Goal: Task Accomplishment & Management: Manage account settings

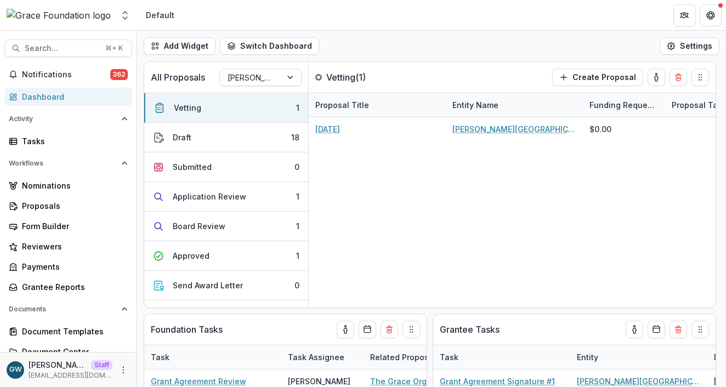
select select "**********"
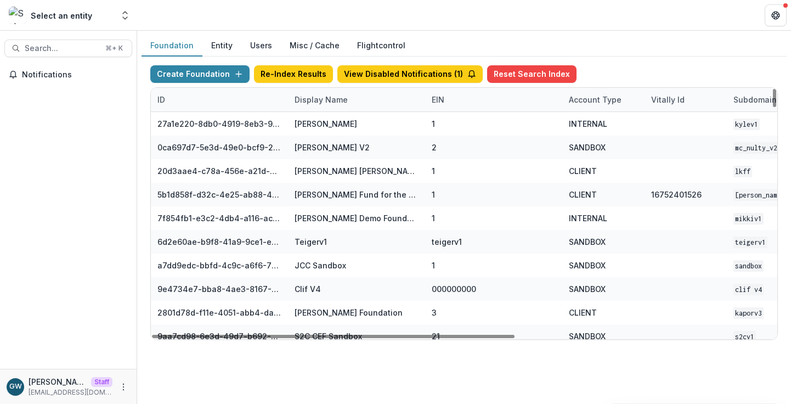
click at [296, 99] on div "Display Name" at bounding box center [321, 100] width 66 height 12
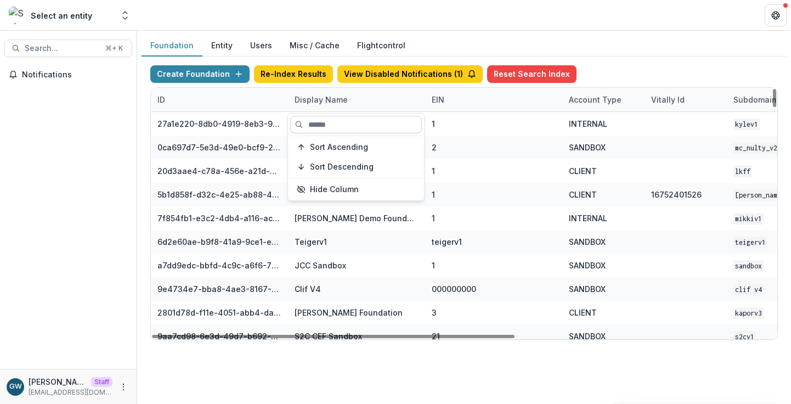
click at [315, 121] on input at bounding box center [356, 125] width 132 height 18
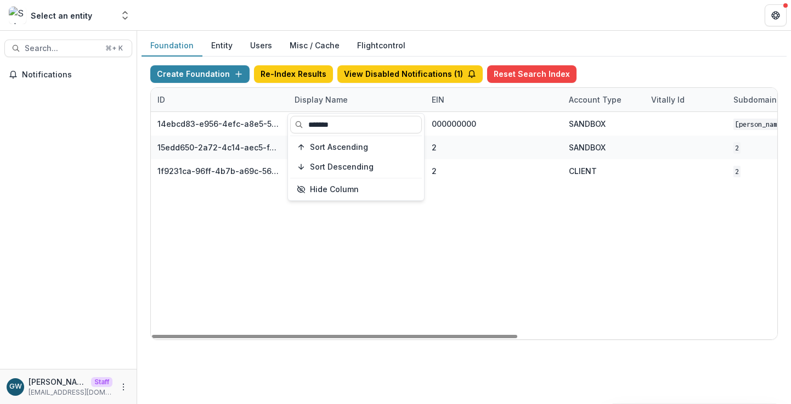
type input "*******"
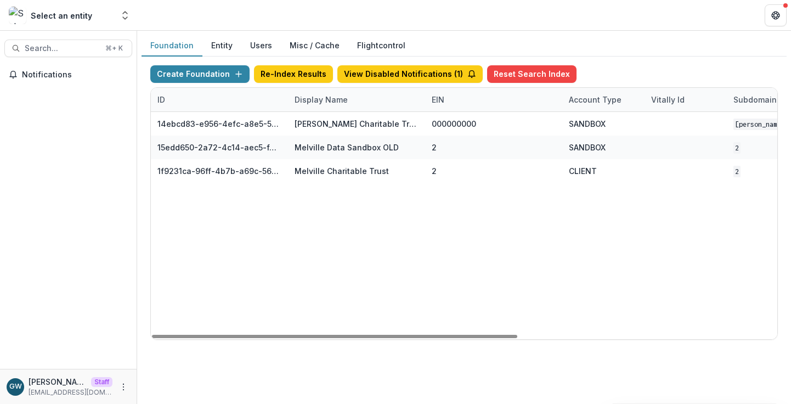
click at [615, 63] on div "Create Foundation Re-Index Results View Disabled Notifications ( 1 ) Reset Sear…" at bounding box center [464, 203] width 645 height 292
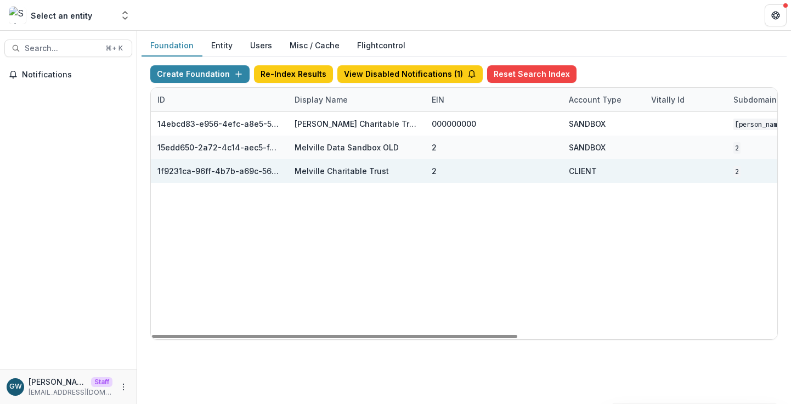
scroll to position [0, 443]
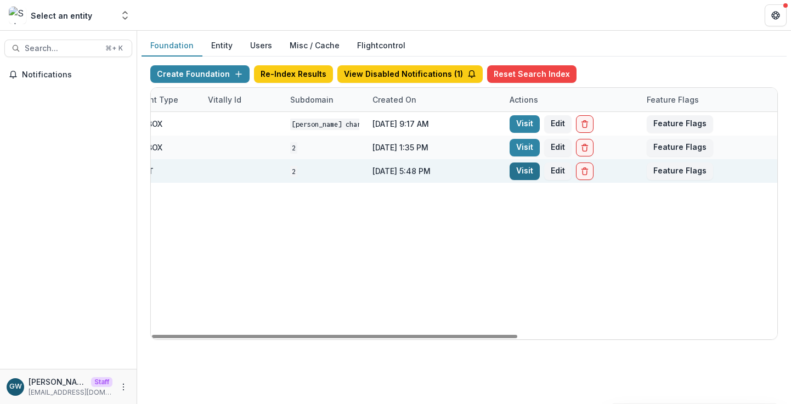
click at [516, 168] on link "Visit" at bounding box center [525, 171] width 30 height 18
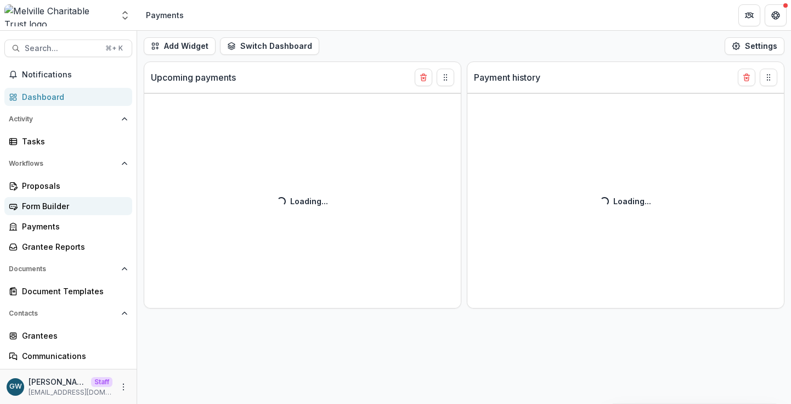
select select "**********"
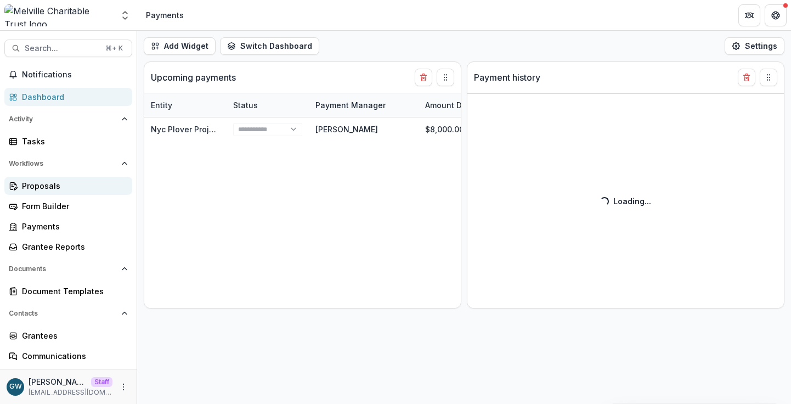
click at [60, 189] on div "Proposals" at bounding box center [73, 186] width 102 height 12
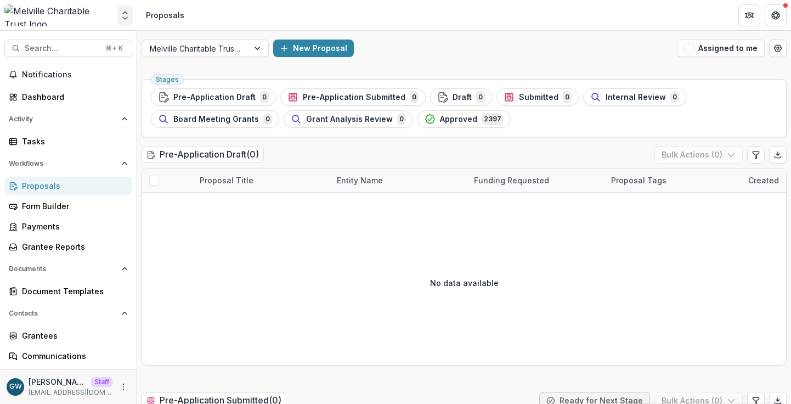
click at [125, 18] on icon "Open entity switcher" at bounding box center [125, 15] width 11 height 11
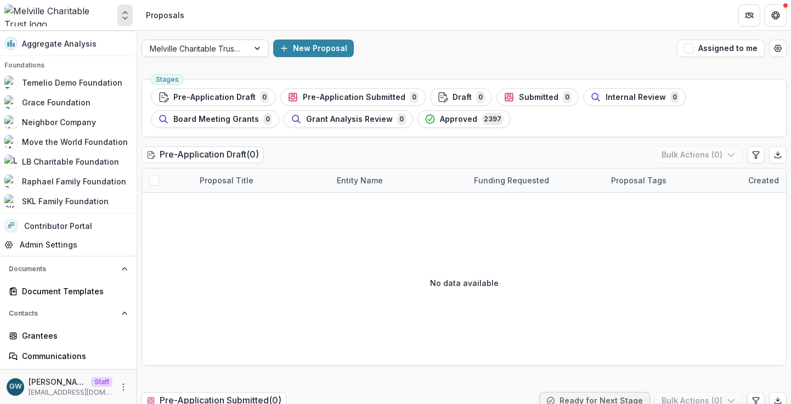
click at [248, 41] on div "Melville Charitable Trust Workflow" at bounding box center [195, 49] width 106 height 16
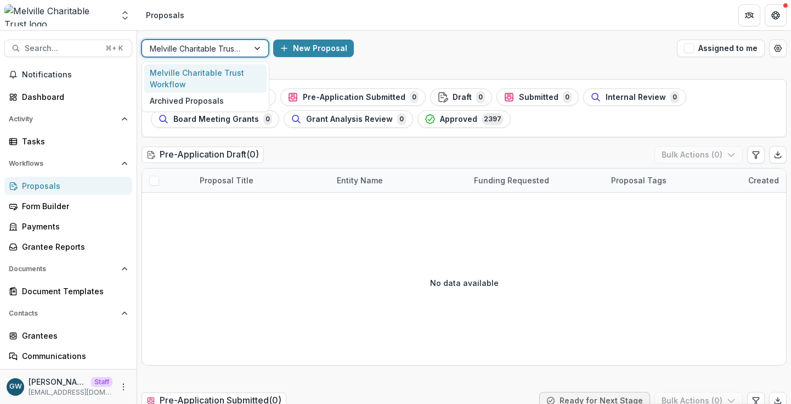
click at [441, 50] on div "New Proposal" at bounding box center [472, 49] width 399 height 18
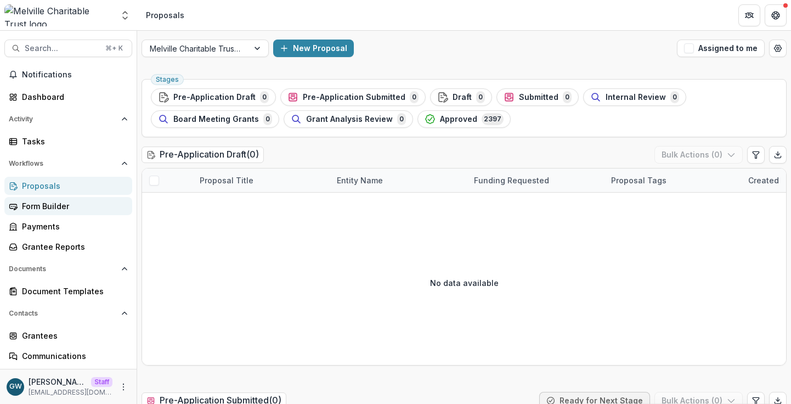
click at [68, 204] on div "Form Builder" at bounding box center [73, 206] width 102 height 12
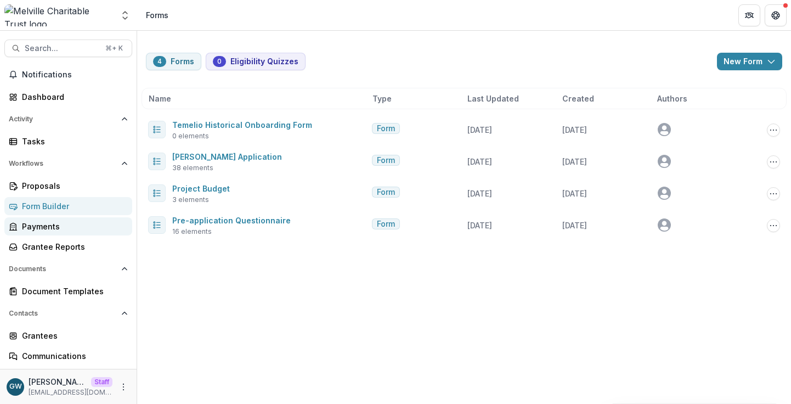
click at [47, 226] on div "Payments" at bounding box center [73, 227] width 102 height 12
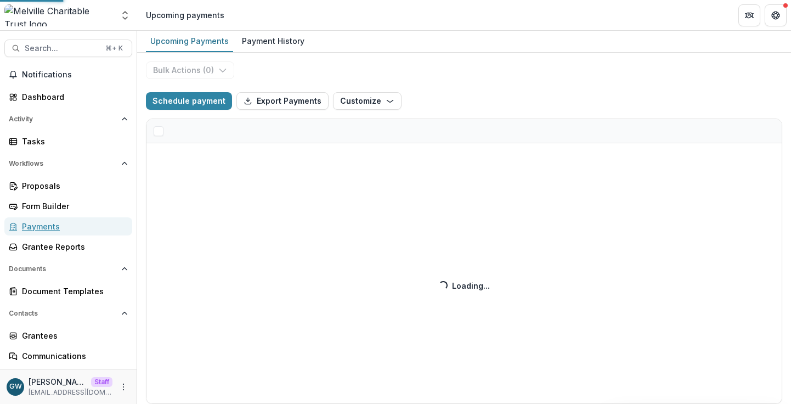
select select "**********"
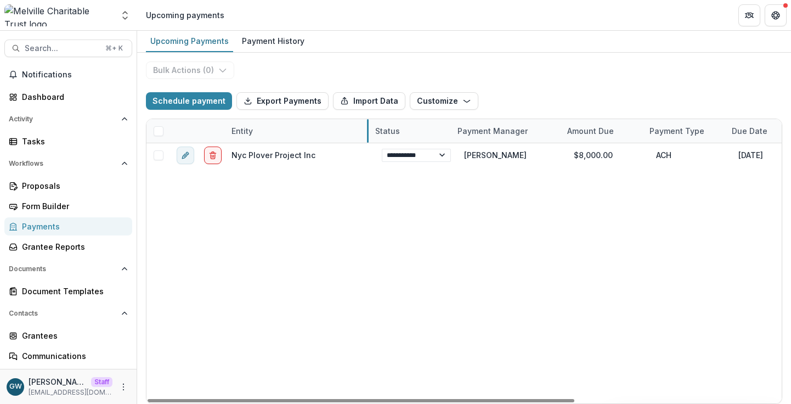
drag, startPoint x: 306, startPoint y: 131, endPoint x: 358, endPoint y: 129, distance: 51.6
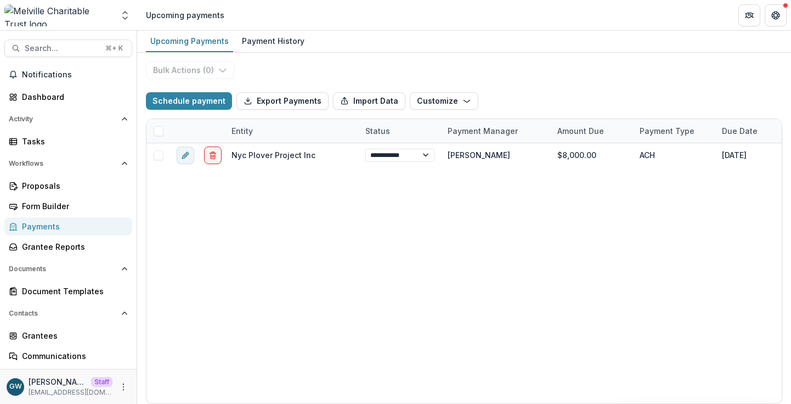
select select "**********"
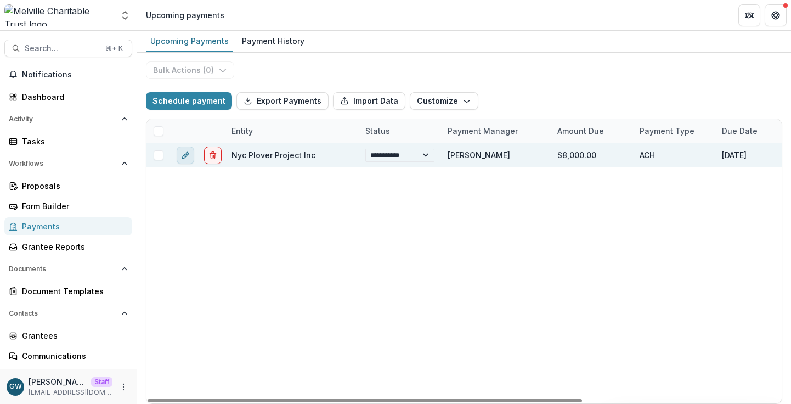
click at [189, 156] on icon "edit" at bounding box center [185, 155] width 9 height 9
select select "**********"
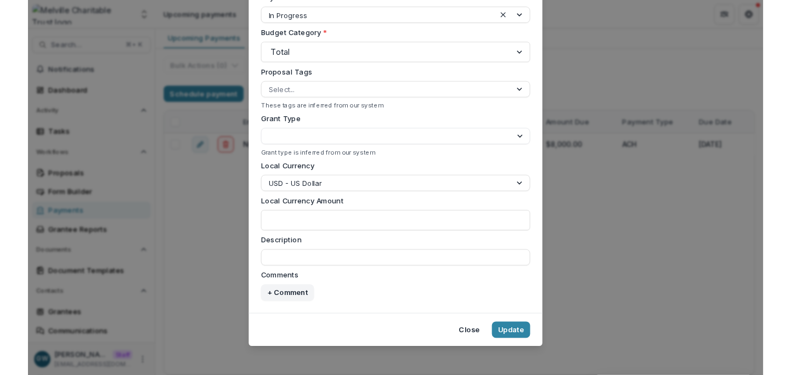
scroll to position [363, 0]
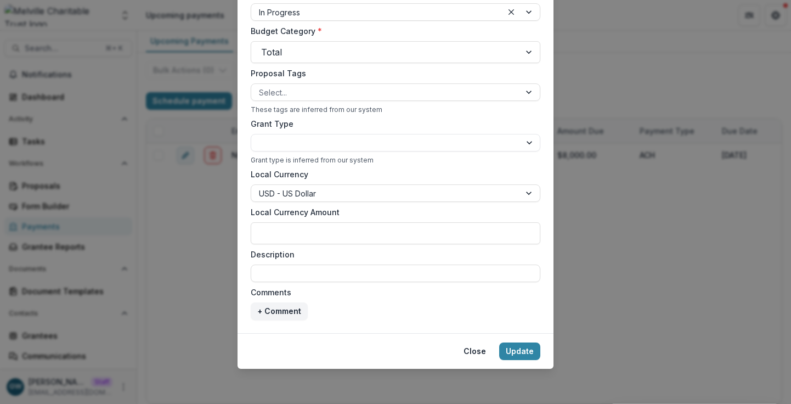
select select "**********"
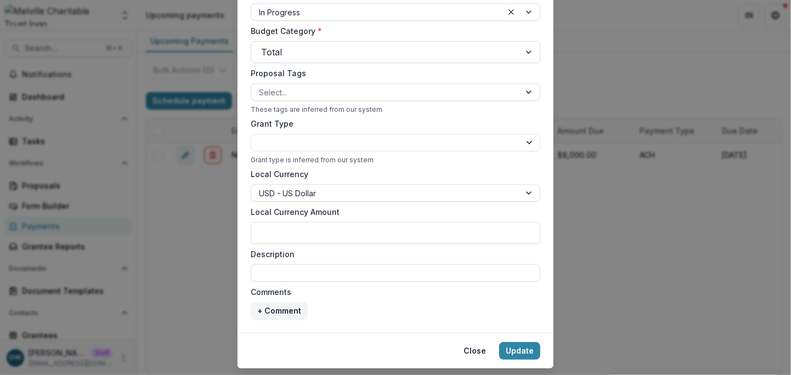
select select "**********"
click at [195, 257] on div "**********" at bounding box center [395, 187] width 791 height 375
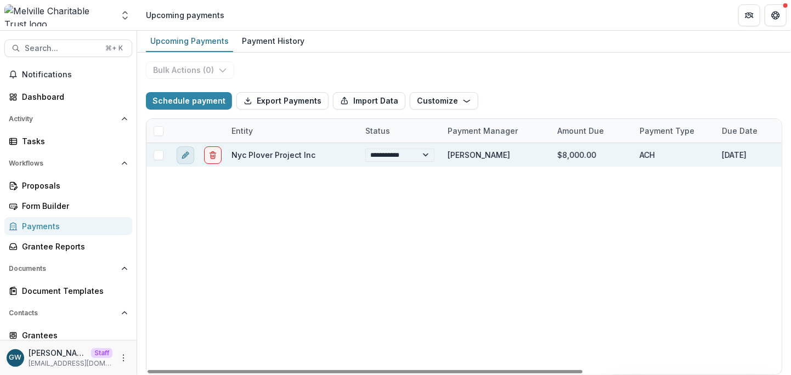
click at [186, 155] on icon "edit" at bounding box center [185, 155] width 9 height 9
select select "**********"
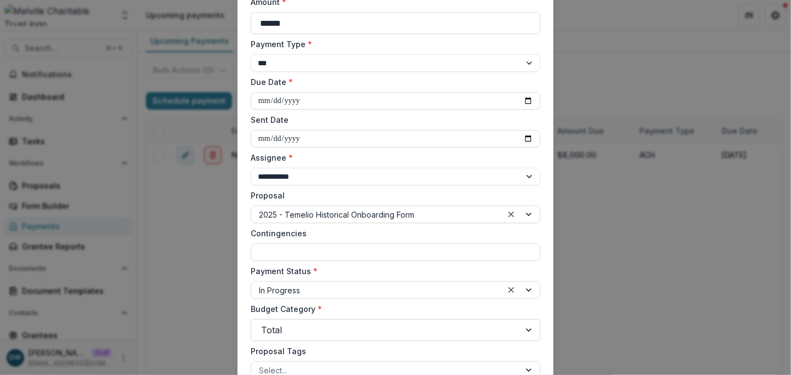
scroll to position [63, 0]
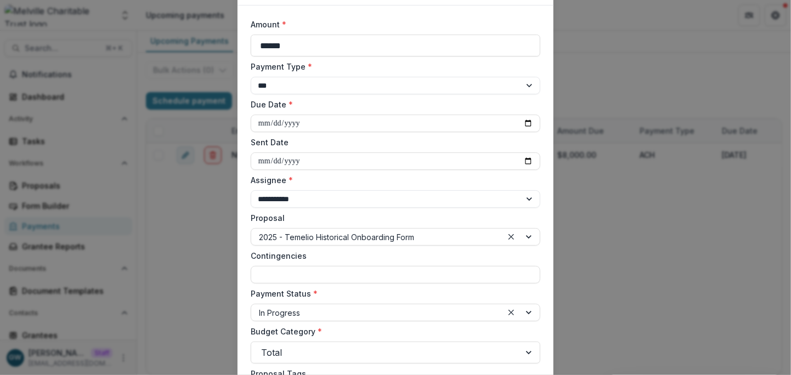
click at [630, 275] on div "**********" at bounding box center [395, 187] width 791 height 375
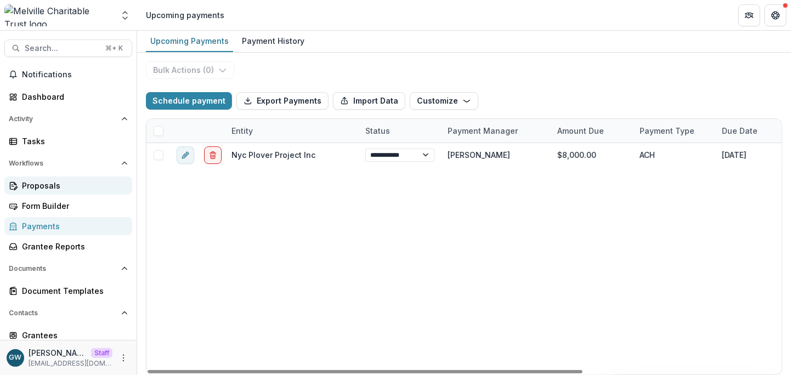
click at [48, 182] on div "Proposals" at bounding box center [73, 186] width 102 height 12
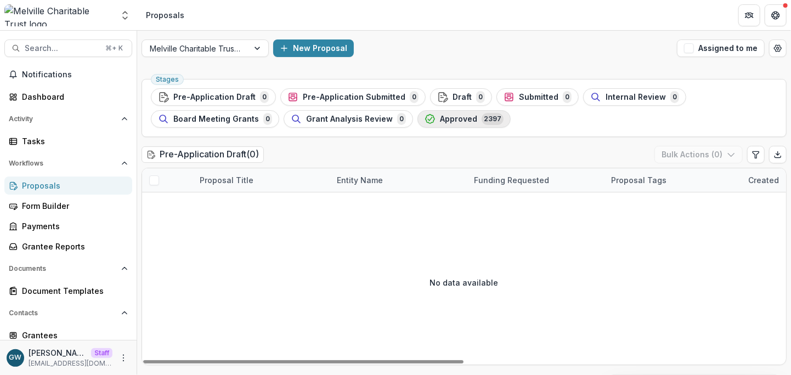
click at [443, 119] on span "Approved" at bounding box center [458, 119] width 37 height 9
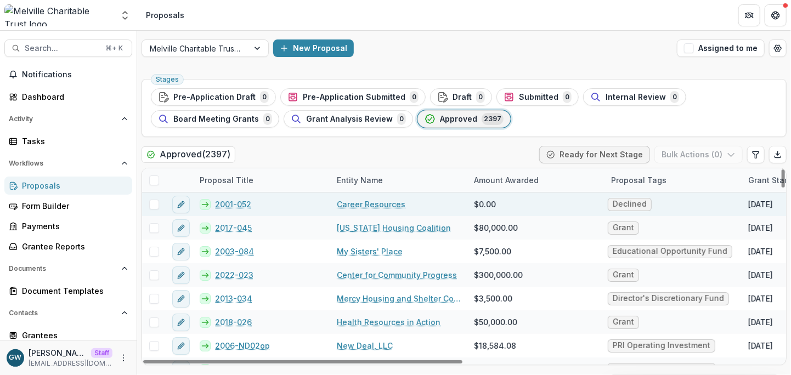
click at [238, 204] on link "2001-052" at bounding box center [233, 205] width 36 height 12
click at [188, 204] on button "edit" at bounding box center [181, 205] width 18 height 18
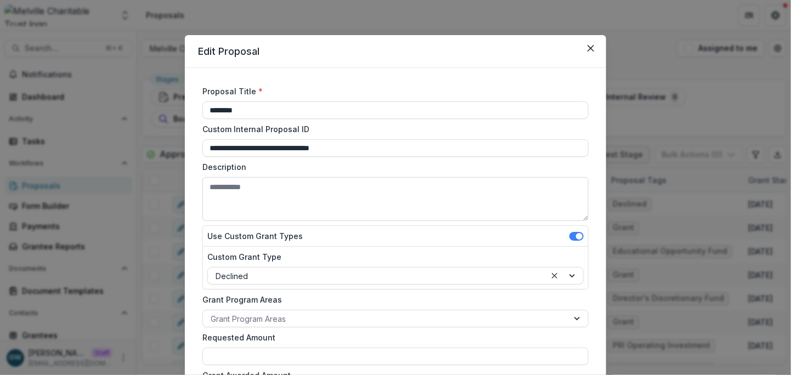
click at [247, 196] on textarea "Description" at bounding box center [395, 199] width 386 height 44
type textarea "*"
click at [585, 43] on button "Close" at bounding box center [591, 49] width 18 height 18
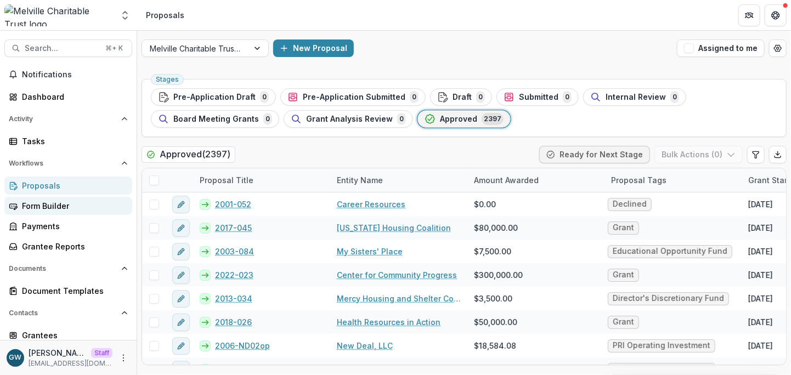
click at [52, 200] on div "Form Builder" at bounding box center [73, 206] width 102 height 12
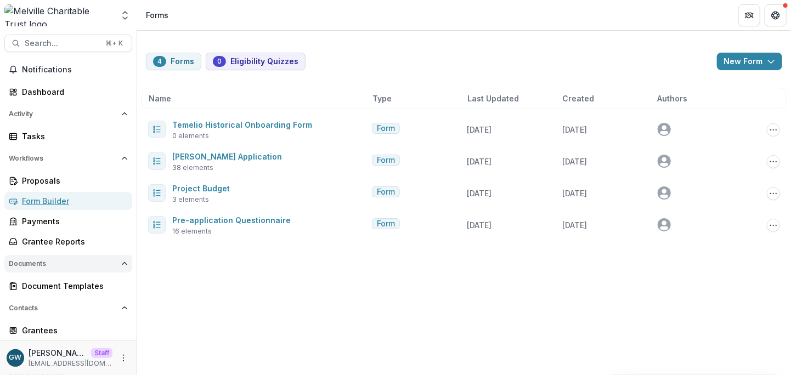
scroll to position [53, 0]
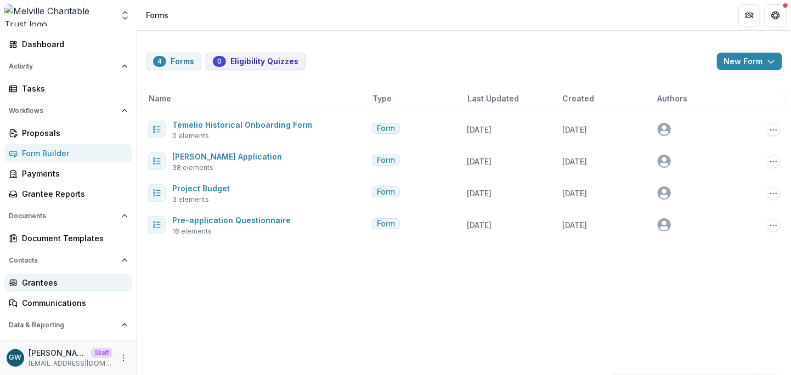
click at [52, 283] on div "Grantees" at bounding box center [73, 283] width 102 height 12
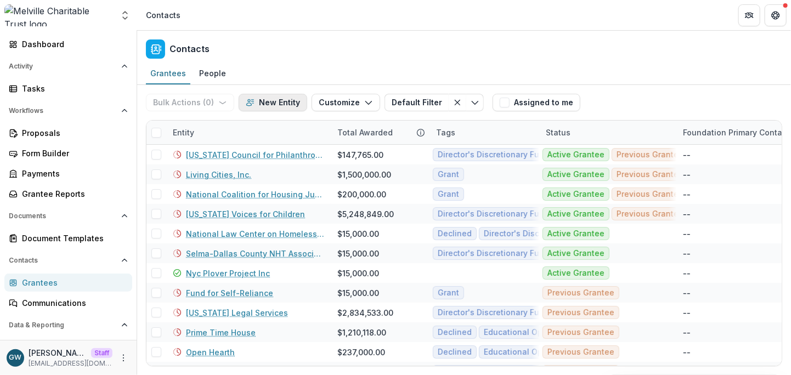
click at [273, 105] on button "New Entity" at bounding box center [273, 103] width 69 height 18
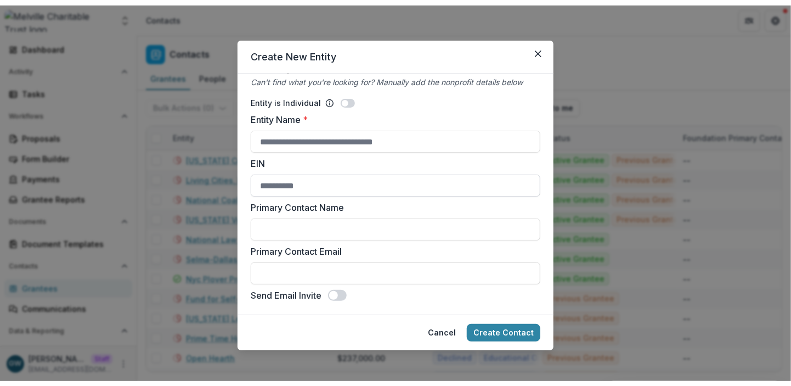
scroll to position [59, 0]
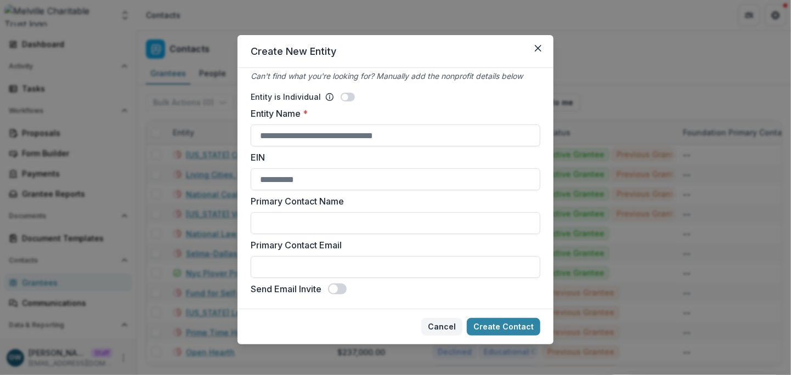
drag, startPoint x: 449, startPoint y: 328, endPoint x: 449, endPoint y: 313, distance: 14.3
click at [449, 328] on button "Cancel" at bounding box center [441, 327] width 41 height 18
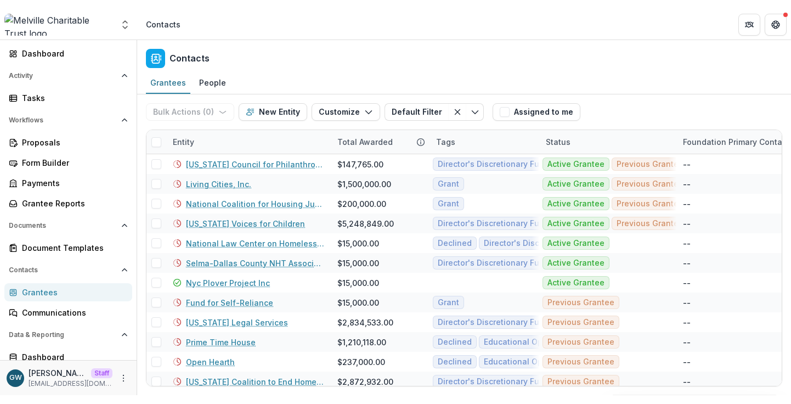
scroll to position [53, 0]
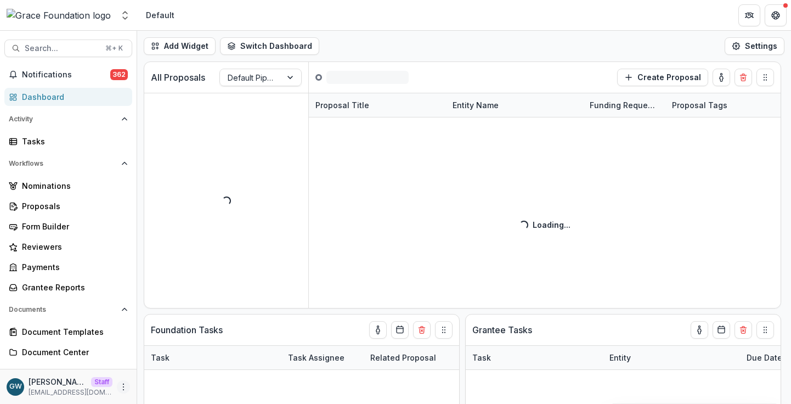
click at [123, 386] on icon "More" at bounding box center [123, 386] width 9 height 9
select select "**********"
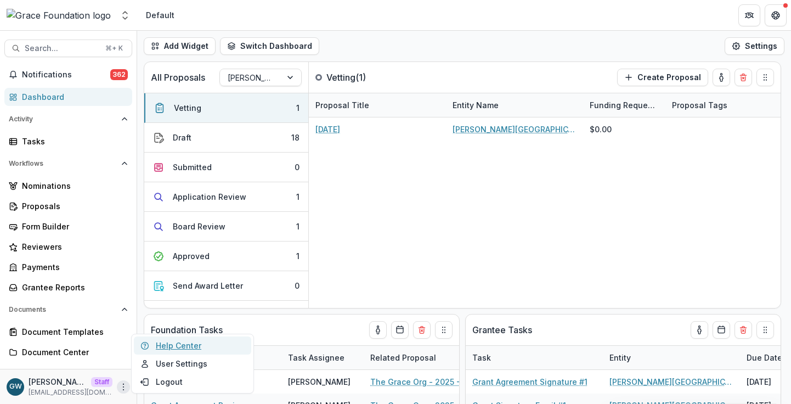
click at [184, 345] on link "Help Center" at bounding box center [192, 345] width 117 height 18
select select "**********"
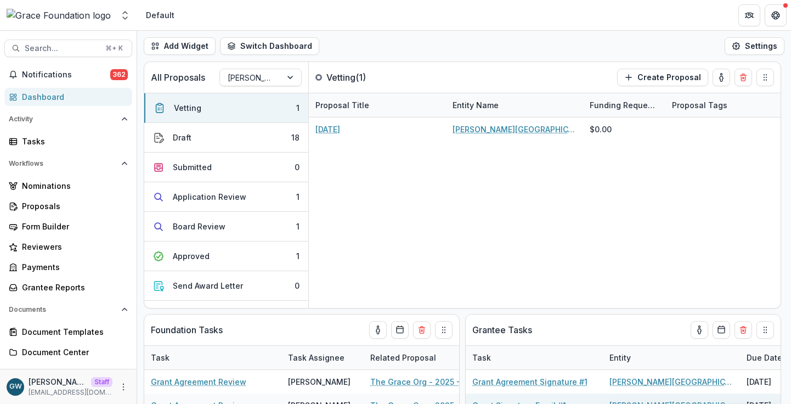
select select "**********"
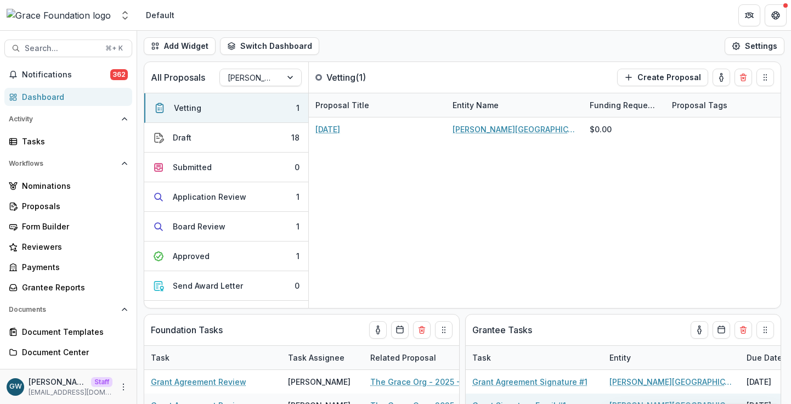
select select "**********"
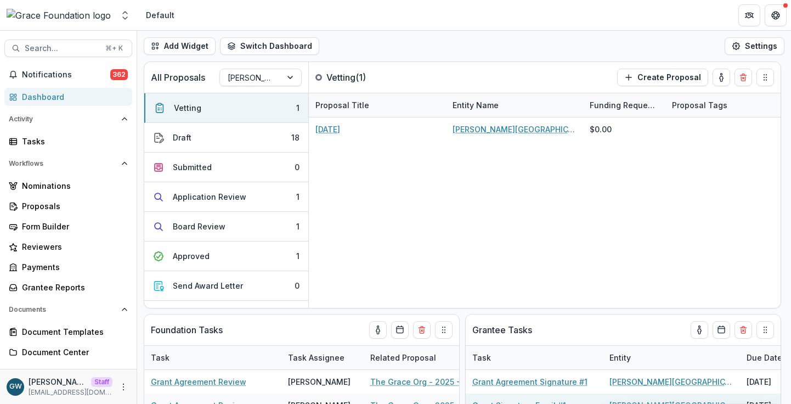
select select "**********"
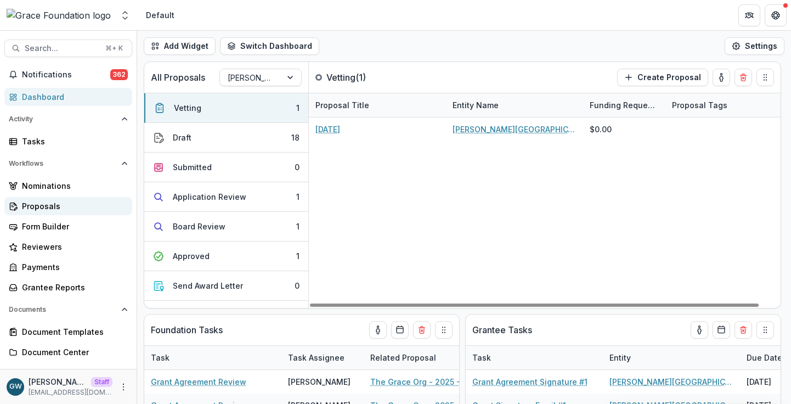
click at [50, 210] on div "Proposals" at bounding box center [73, 206] width 102 height 12
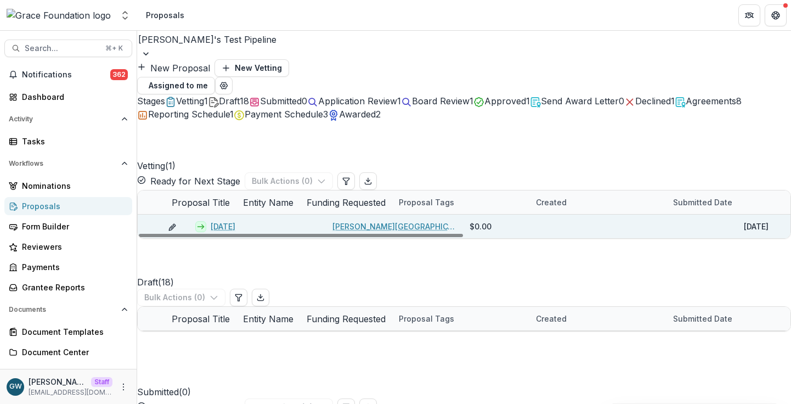
click at [225, 221] on link "[DATE]" at bounding box center [223, 227] width 25 height 12
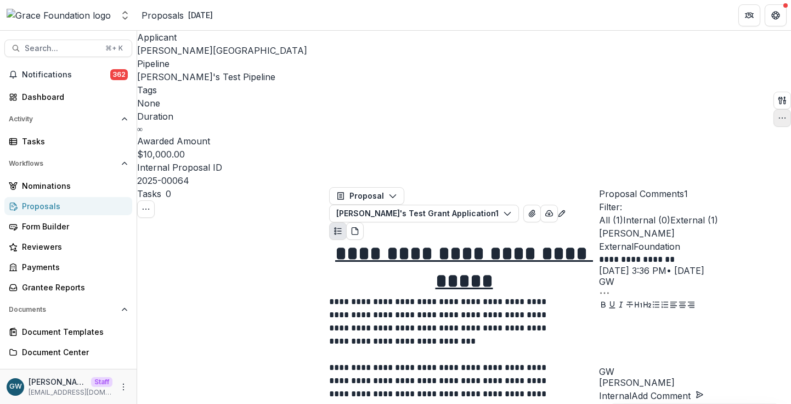
click at [783, 109] on button "button" at bounding box center [783, 118] width 18 height 18
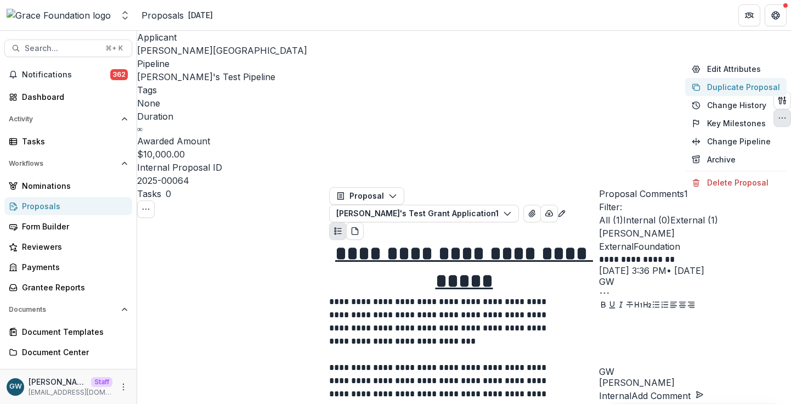
click at [718, 89] on button "Duplicate Proposal" at bounding box center [736, 87] width 102 height 18
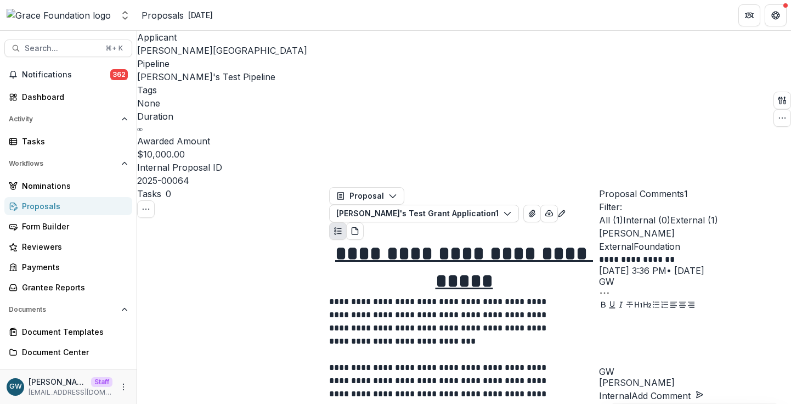
scroll to position [486, 0]
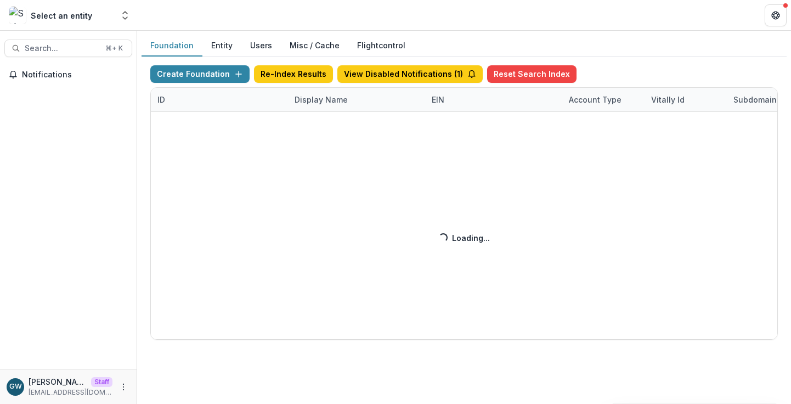
click at [321, 104] on div "Create Foundation Re-Index Results View Disabled Notifications ( 1 ) Reset Sear…" at bounding box center [464, 202] width 628 height 274
click at [331, 102] on div "Create Foundation Re-Index Results View Disabled Notifications ( 1 ) Reset Sear…" at bounding box center [464, 202] width 628 height 274
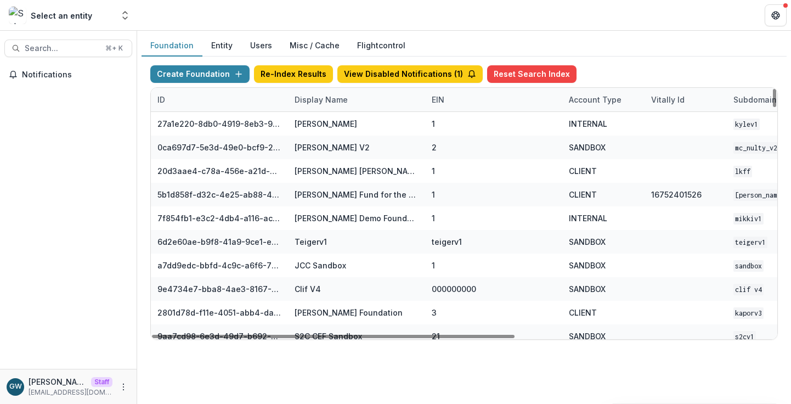
click at [329, 102] on div "Display Name" at bounding box center [321, 100] width 66 height 12
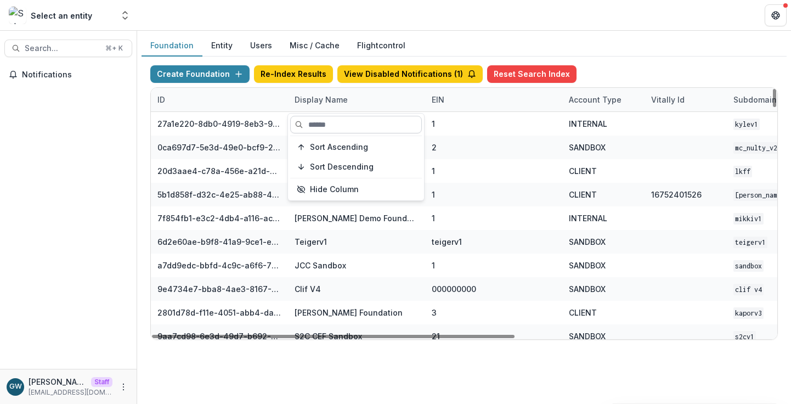
click at [331, 125] on input at bounding box center [356, 125] width 132 height 18
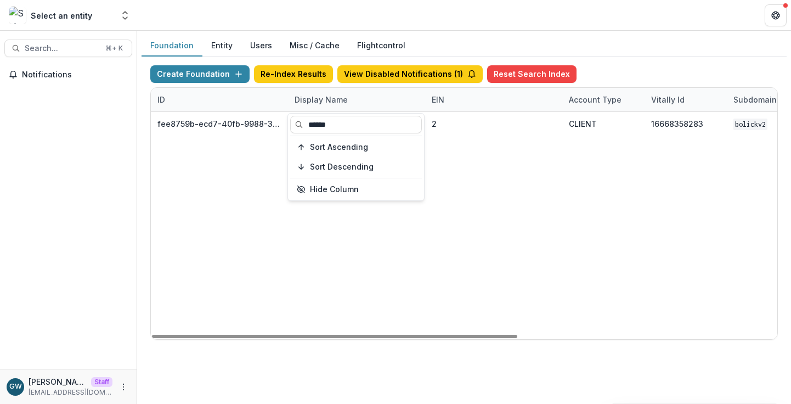
type input "******"
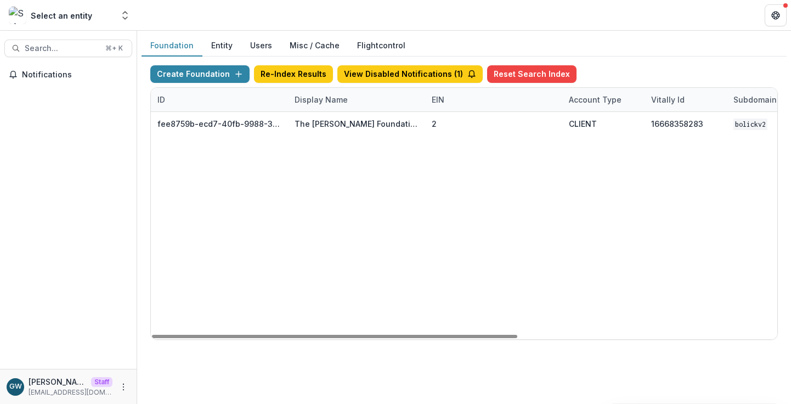
click at [632, 32] on div "Foundation Entity Users Misc / Cache Flightcontrol Create Foundation Re-Index R…" at bounding box center [464, 192] width 654 height 322
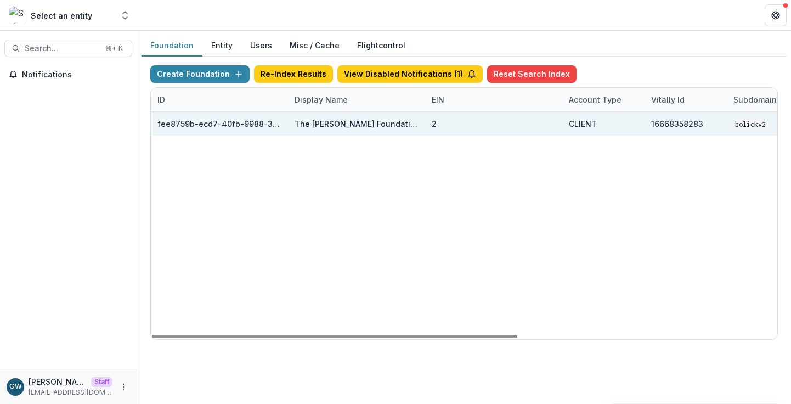
scroll to position [0, 443]
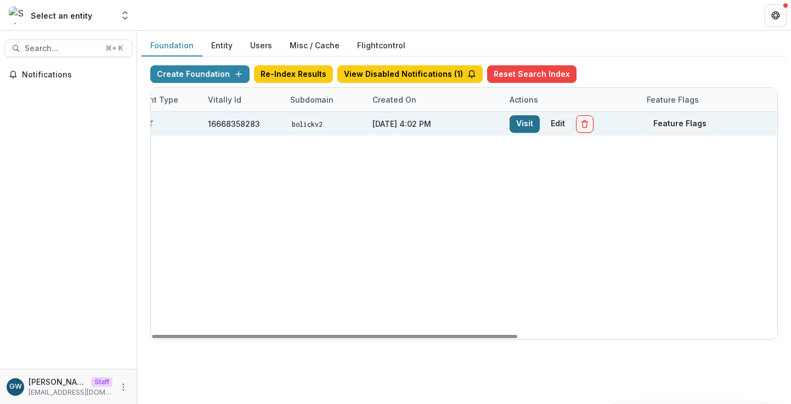
click at [528, 126] on link "Visit" at bounding box center [525, 124] width 30 height 18
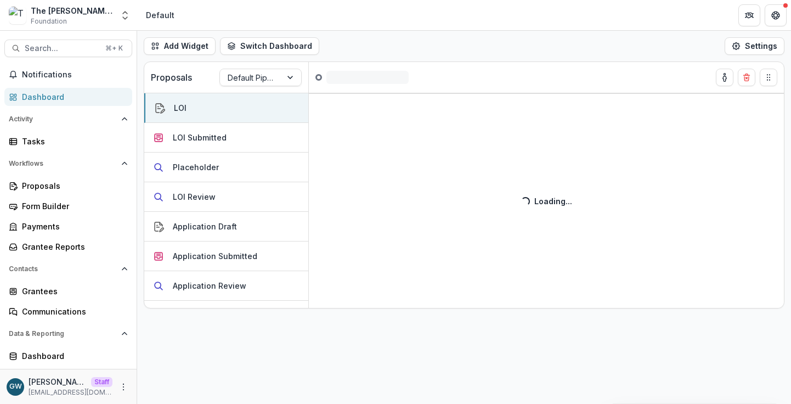
drag, startPoint x: 126, startPoint y: 12, endPoint x: 110, endPoint y: 143, distance: 132.2
click at [126, 12] on icon "Open entity switcher" at bounding box center [125, 15] width 11 height 11
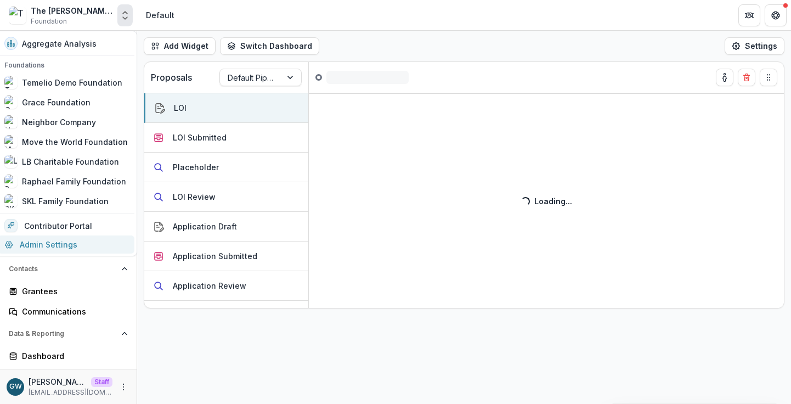
click at [65, 244] on link "Admin Settings" at bounding box center [66, 244] width 137 height 18
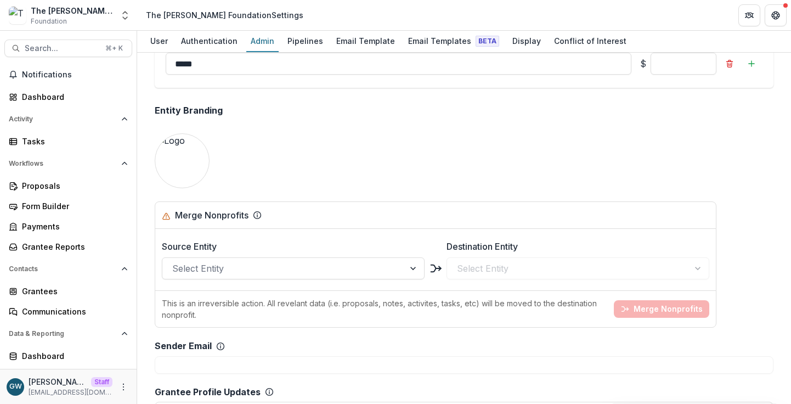
scroll to position [924, 0]
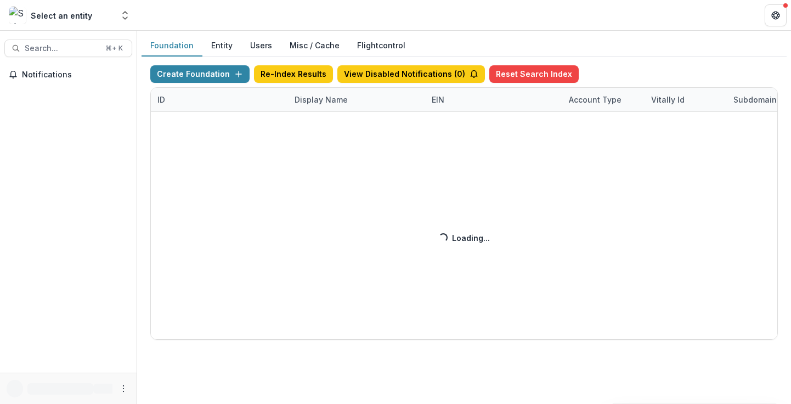
click at [313, 98] on div "Create Foundation Re-Index Results View Disabled Notifications ( 0 ) Reset Sear…" at bounding box center [464, 202] width 628 height 274
click at [318, 100] on div "Create Foundation Re-Index Results View Disabled Notifications ( 0 ) Reset Sear…" at bounding box center [464, 202] width 628 height 274
click at [322, 100] on div "Create Foundation Re-Index Results View Disabled Notifications ( 0 ) Reset Sear…" at bounding box center [464, 202] width 628 height 274
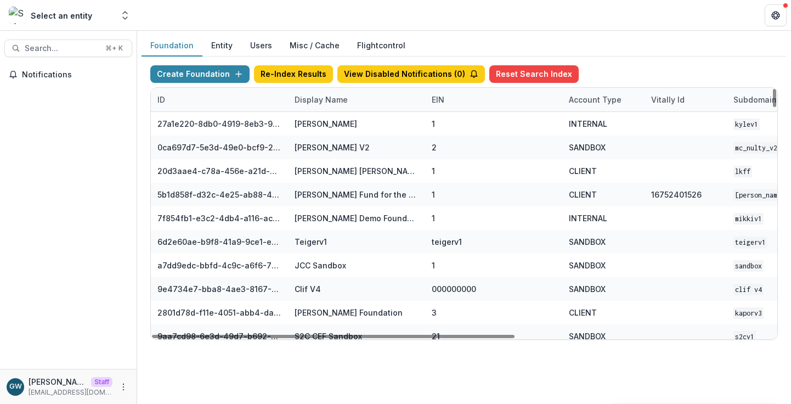
click at [323, 99] on div "Display Name" at bounding box center [321, 100] width 66 height 12
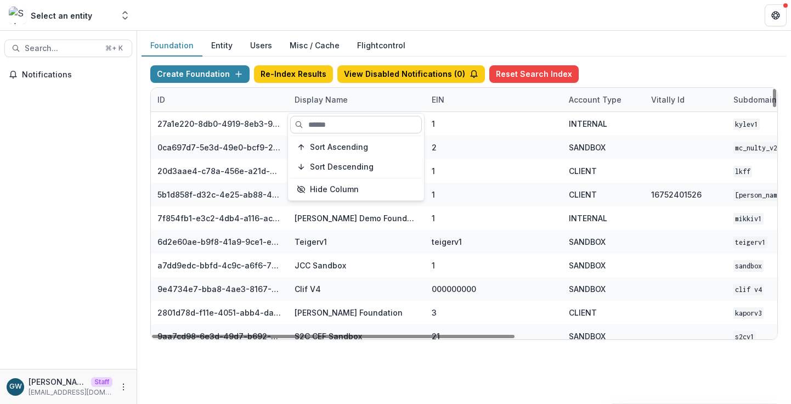
click at [337, 123] on input at bounding box center [356, 125] width 132 height 18
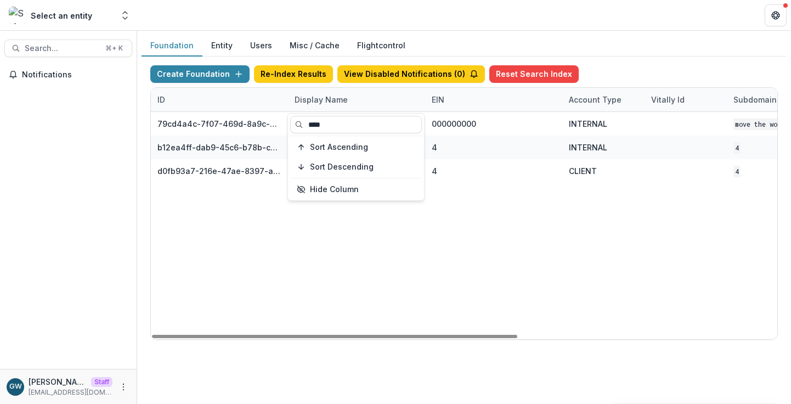
type input "****"
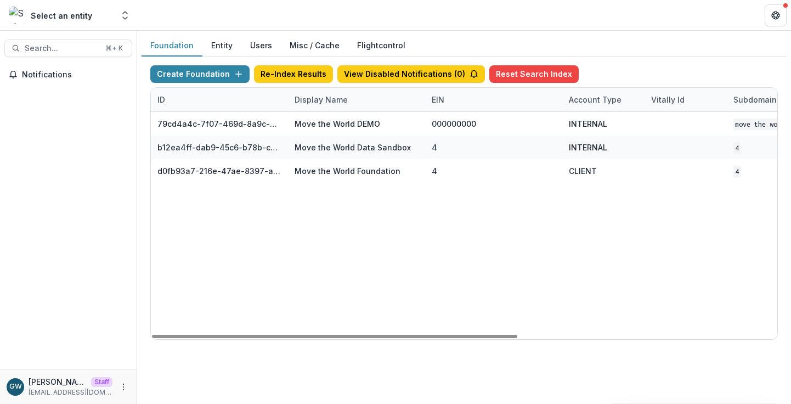
click at [656, 70] on div "Create Foundation Re-Index Results View Disabled Notifications ( 0 ) Reset Sear…" at bounding box center [464, 76] width 628 height 22
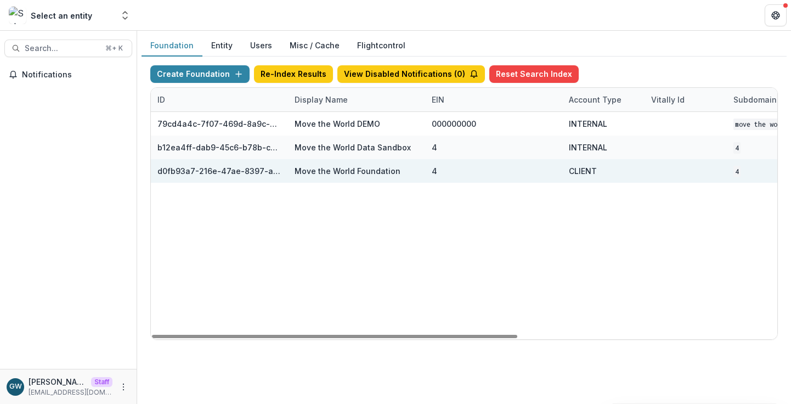
scroll to position [0, 443]
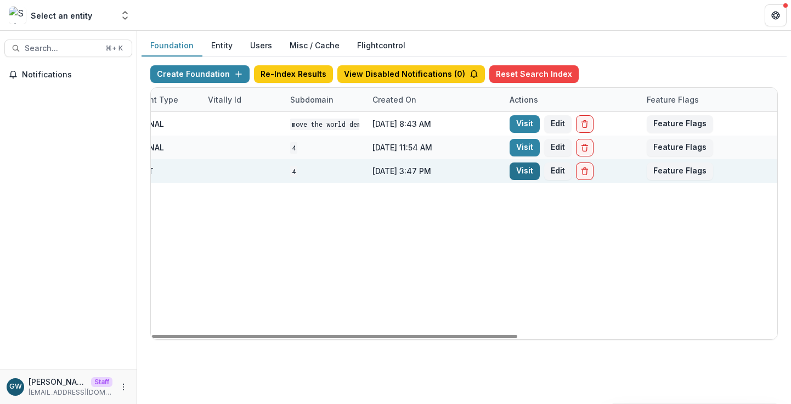
click at [527, 168] on link "Visit" at bounding box center [525, 171] width 30 height 18
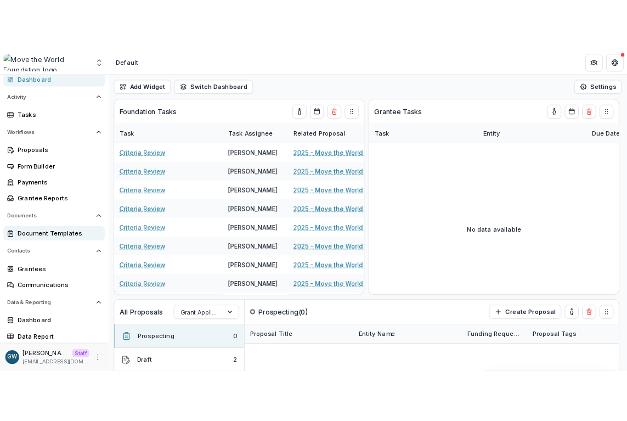
scroll to position [61, 0]
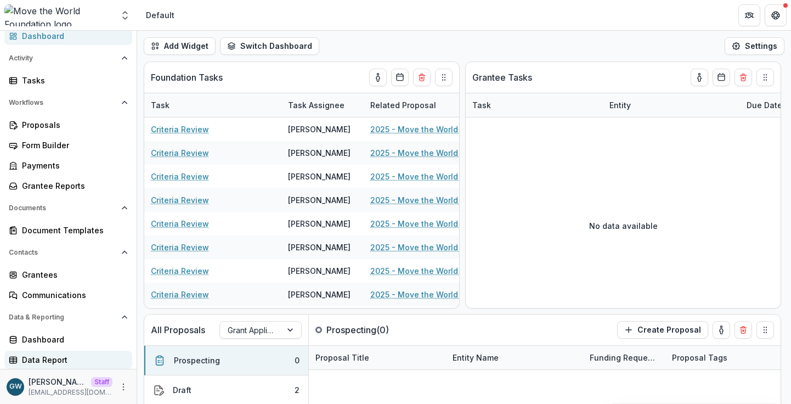
click at [49, 354] on div "Data Report" at bounding box center [73, 360] width 102 height 12
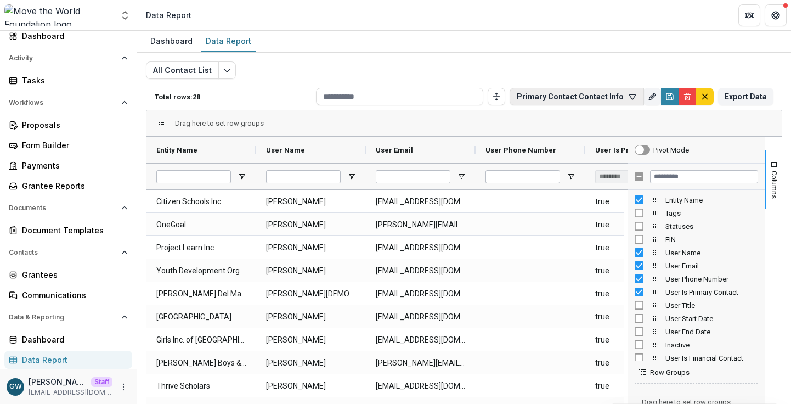
click at [594, 99] on button "Primary Contact Contact Info" at bounding box center [577, 97] width 134 height 18
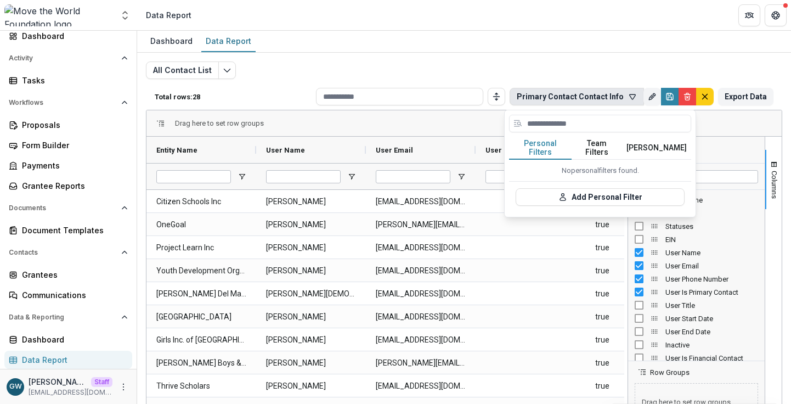
click at [596, 144] on button "Team Filters" at bounding box center [597, 148] width 50 height 23
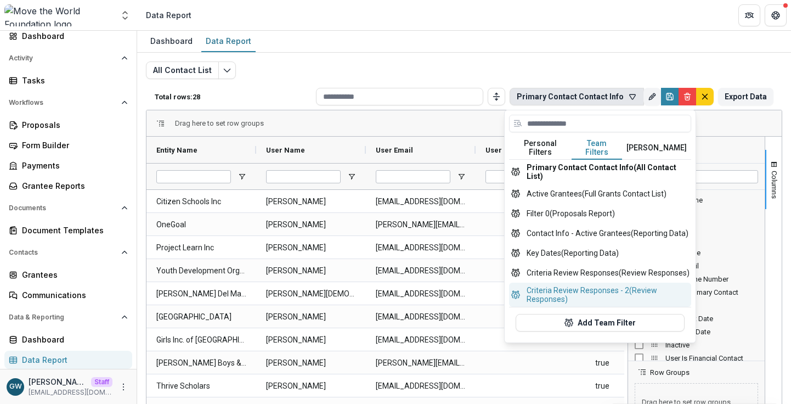
click at [607, 290] on button "Criteria Review Responses - 2 (Review Responses)" at bounding box center [600, 295] width 182 height 24
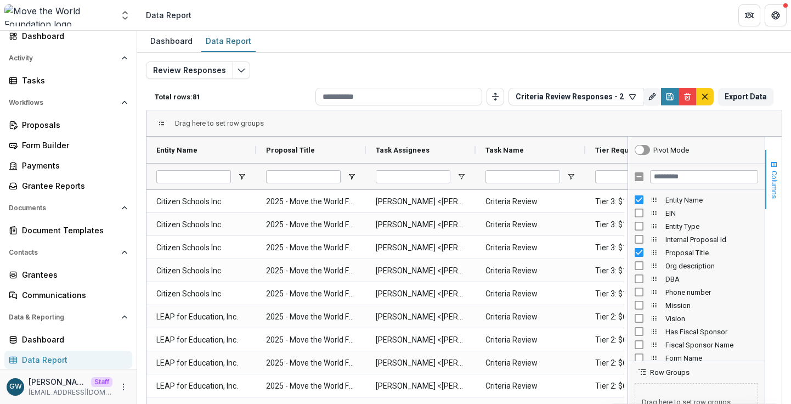
click at [771, 162] on span "button" at bounding box center [774, 164] width 9 height 9
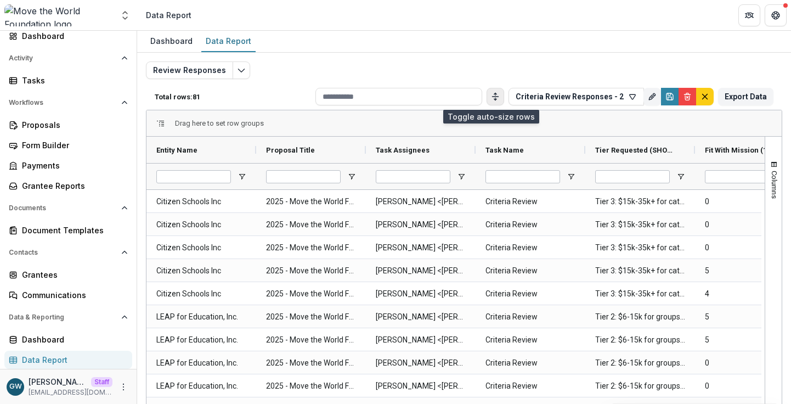
click at [495, 99] on line "Toggle auto height" at bounding box center [495, 99] width 0 height 2
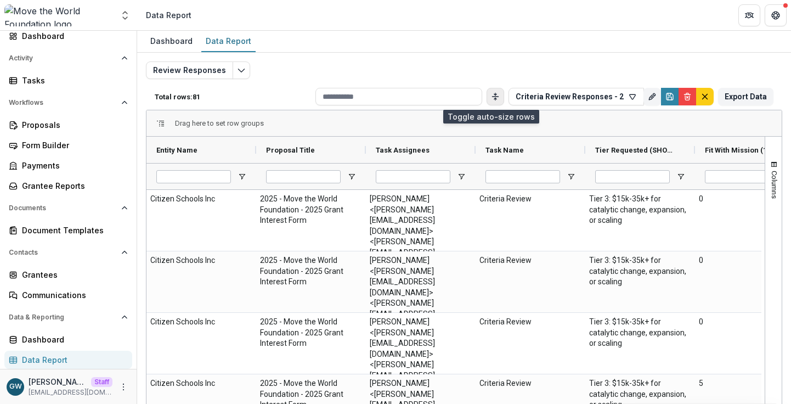
click at [495, 99] on line "Toggle auto height" at bounding box center [495, 99] width 0 height 2
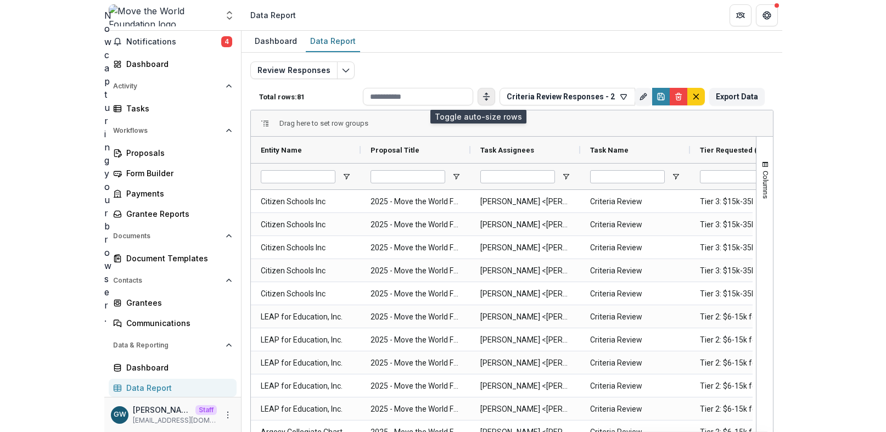
scroll to position [33, 0]
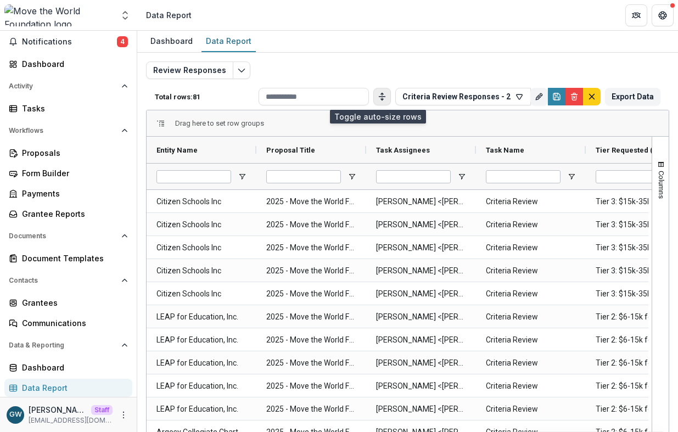
click at [264, 41] on div "Dashboard Data Report" at bounding box center [407, 42] width 540 height 22
click at [377, 96] on icon "Toggle auto height" at bounding box center [381, 96] width 9 height 9
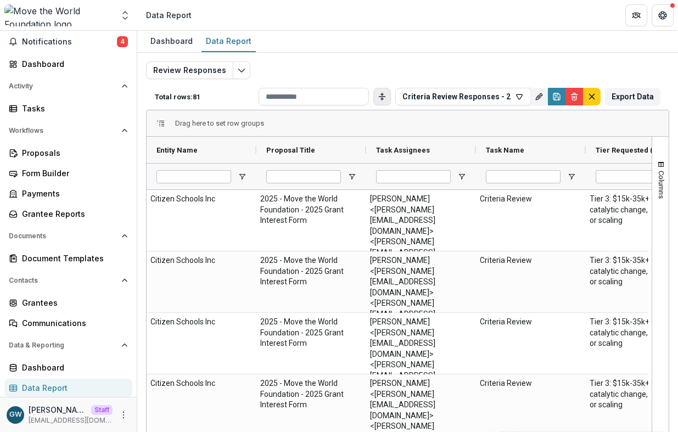
click at [272, 40] on div "Dashboard Data Report" at bounding box center [407, 42] width 540 height 22
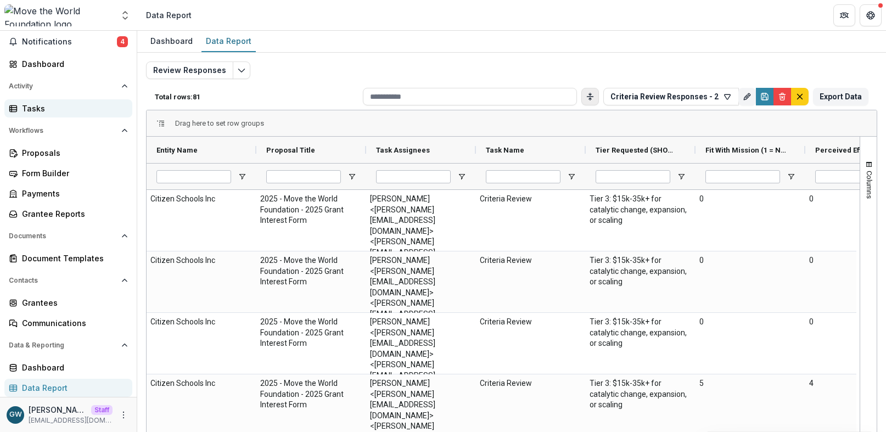
click at [59, 105] on div "Tasks" at bounding box center [73, 109] width 102 height 12
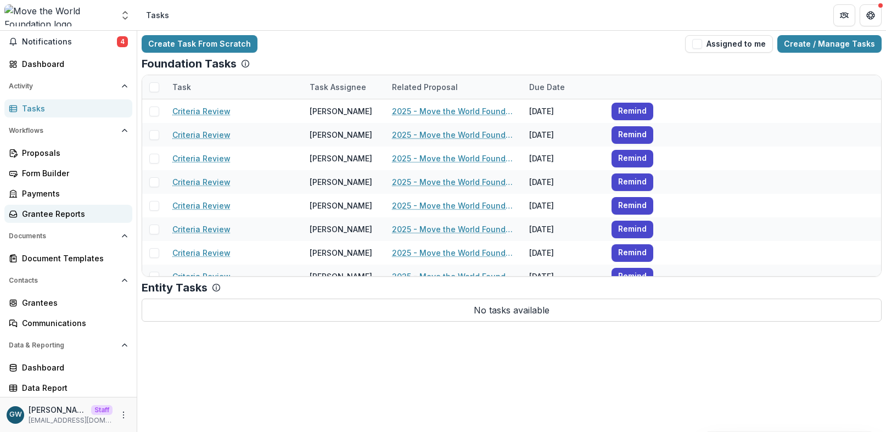
click at [48, 211] on div "Grantee Reports" at bounding box center [73, 214] width 102 height 12
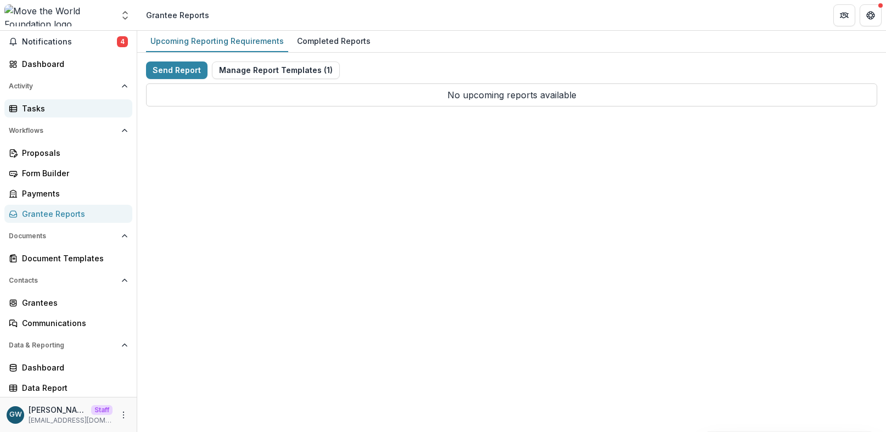
click at [48, 112] on div "Tasks" at bounding box center [73, 109] width 102 height 12
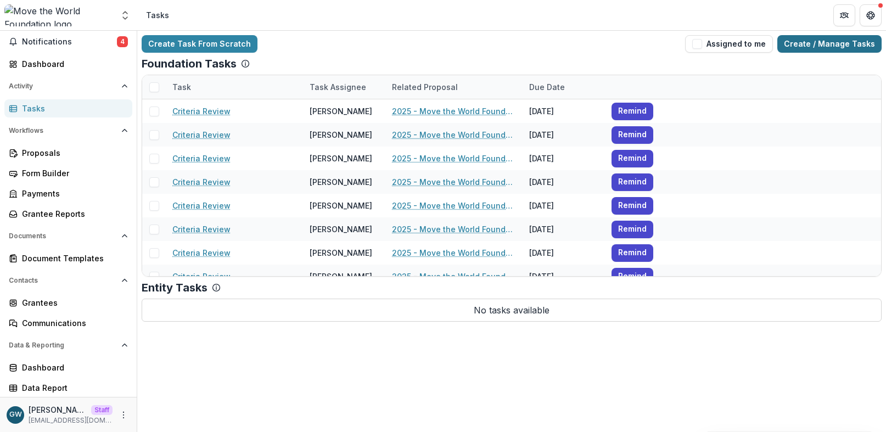
click at [791, 42] on link "Create / Manage Tasks" at bounding box center [829, 44] width 104 height 18
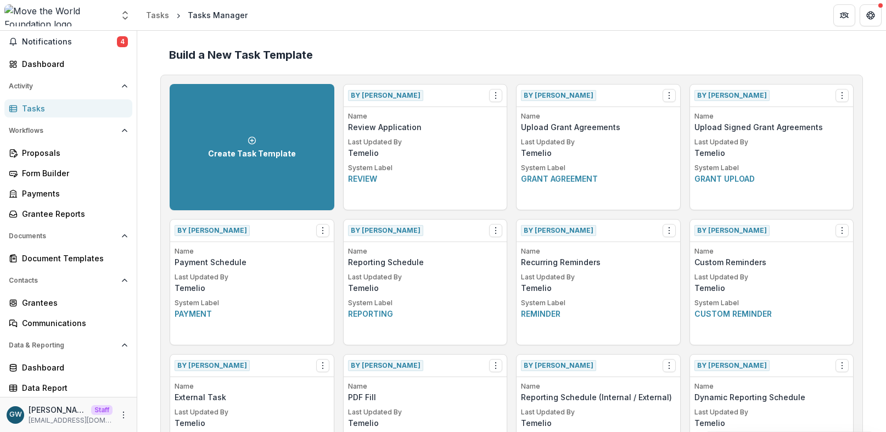
click at [95, 109] on div "Tasks" at bounding box center [73, 109] width 102 height 12
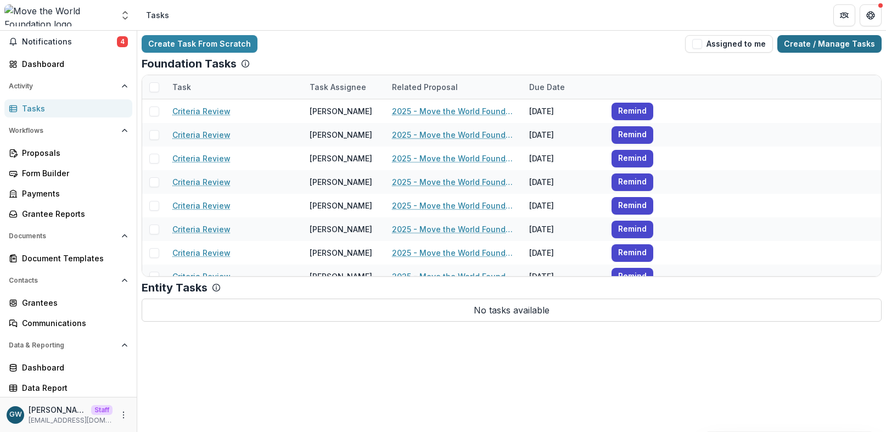
click at [791, 49] on link "Create / Manage Tasks" at bounding box center [829, 44] width 104 height 18
click at [791, 50] on link "Create / Manage Tasks" at bounding box center [829, 44] width 104 height 18
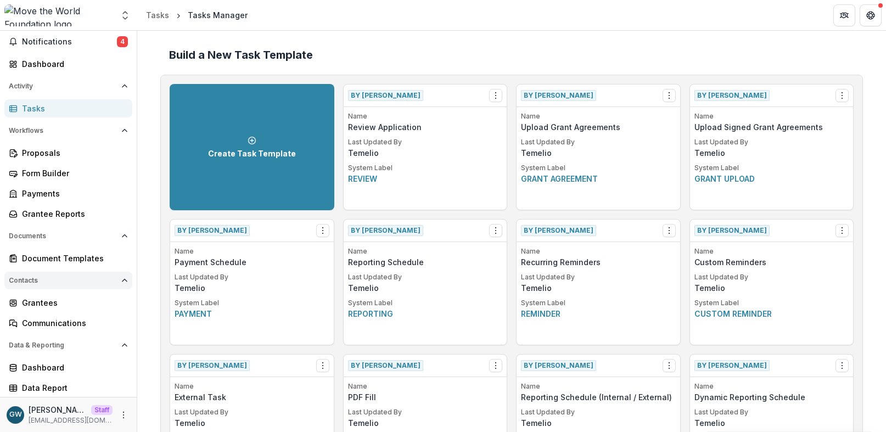
scroll to position [625, 0]
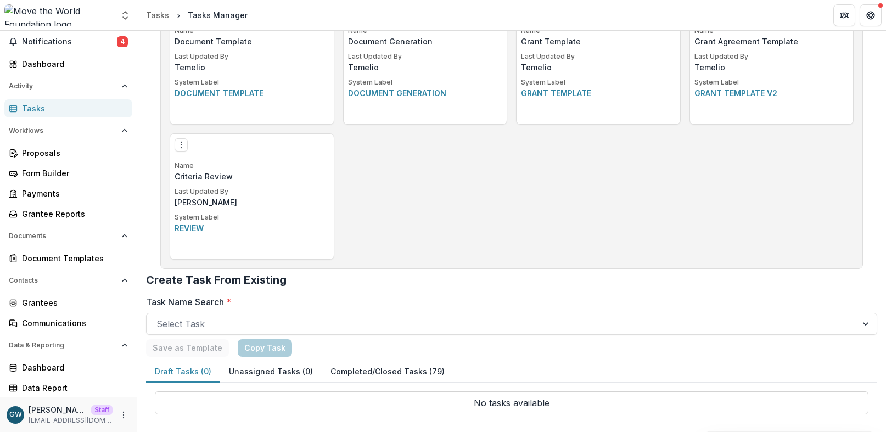
click at [72, 108] on div "Tasks" at bounding box center [73, 109] width 102 height 12
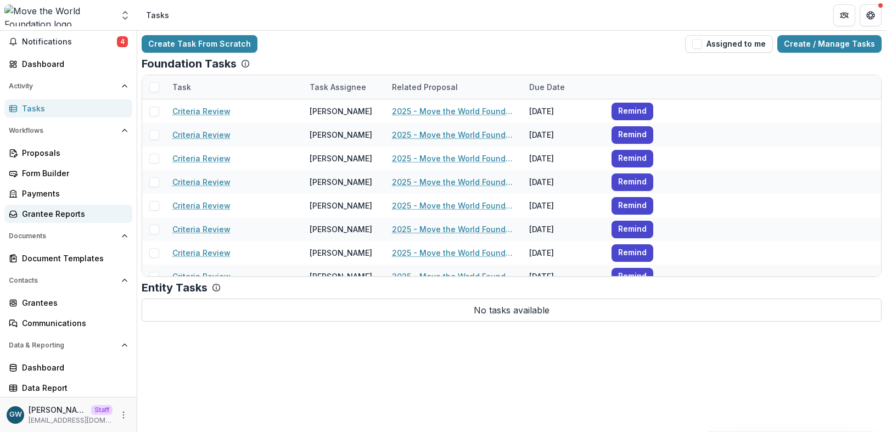
click at [72, 213] on div "Grantee Reports" at bounding box center [73, 214] width 102 height 12
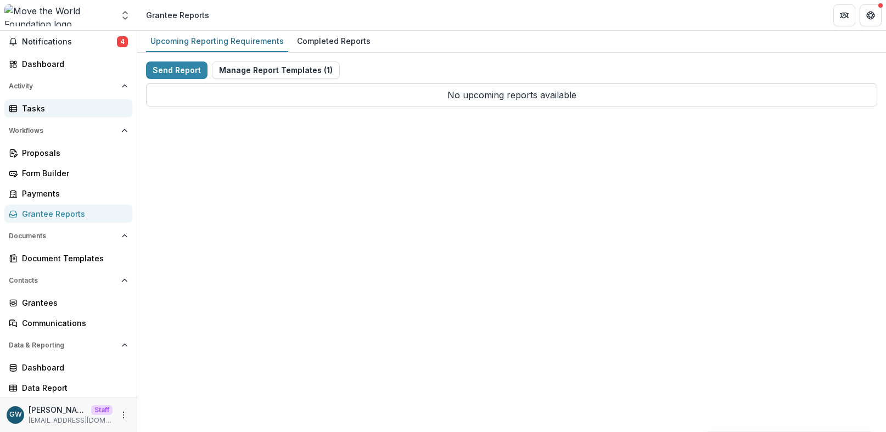
click at [69, 108] on div "Tasks" at bounding box center [73, 109] width 102 height 12
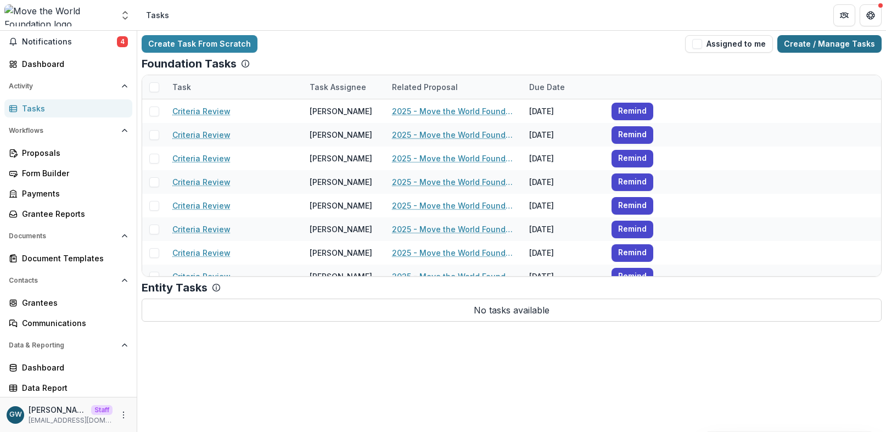
click at [791, 47] on link "Create / Manage Tasks" at bounding box center [829, 44] width 104 height 18
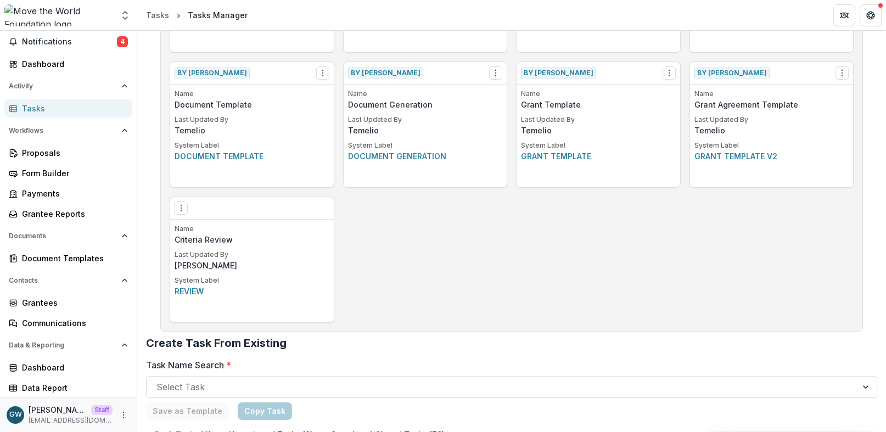
scroll to position [625, 0]
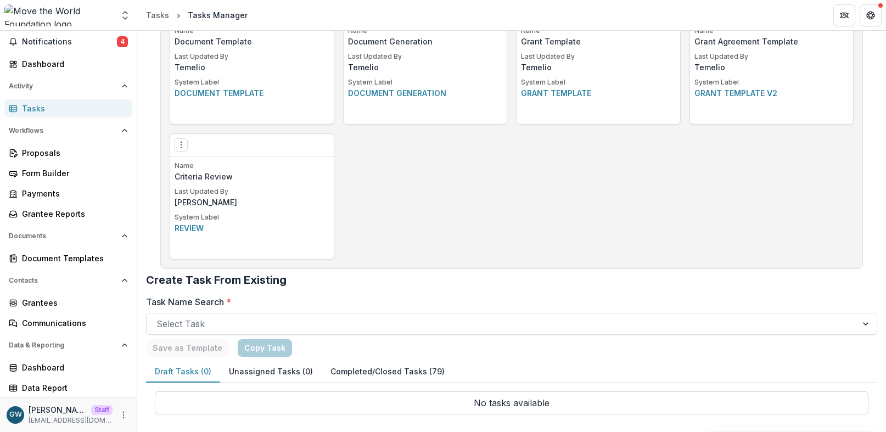
click at [380, 367] on button "Completed/Closed Tasks (79)" at bounding box center [388, 371] width 132 height 21
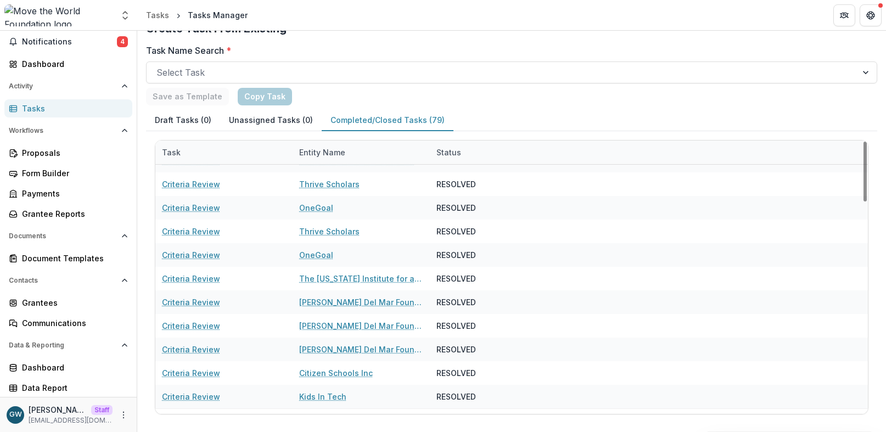
scroll to position [966, 0]
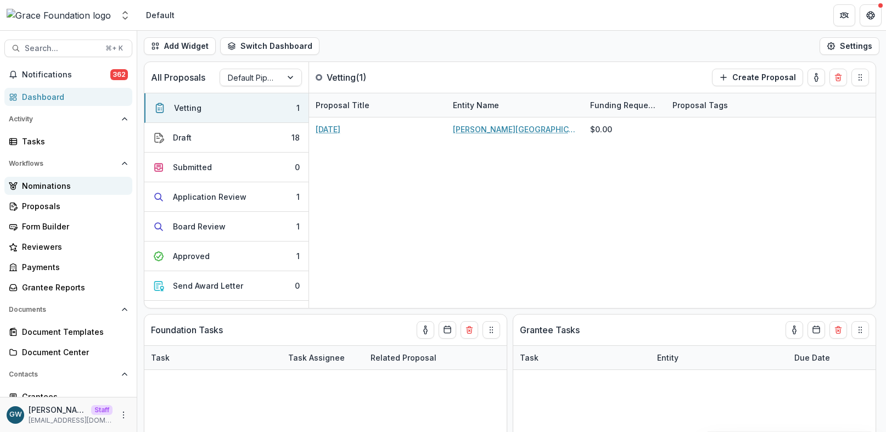
select select "**********"
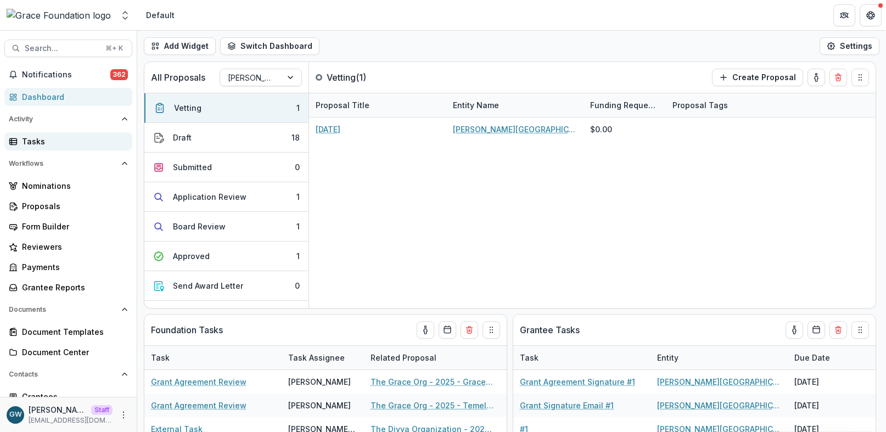
click at [58, 146] on div "Tasks" at bounding box center [73, 142] width 102 height 12
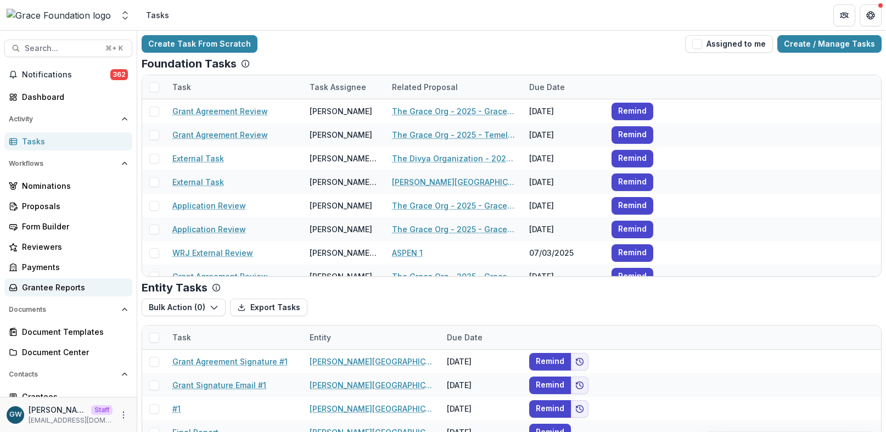
click at [50, 284] on div "Grantee Reports" at bounding box center [73, 287] width 102 height 12
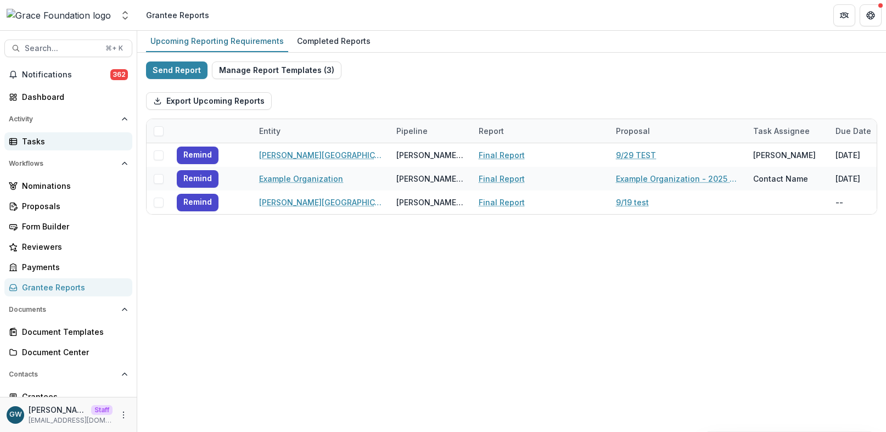
click at [53, 138] on div "Tasks" at bounding box center [73, 142] width 102 height 12
